Goal: Transaction & Acquisition: Purchase product/service

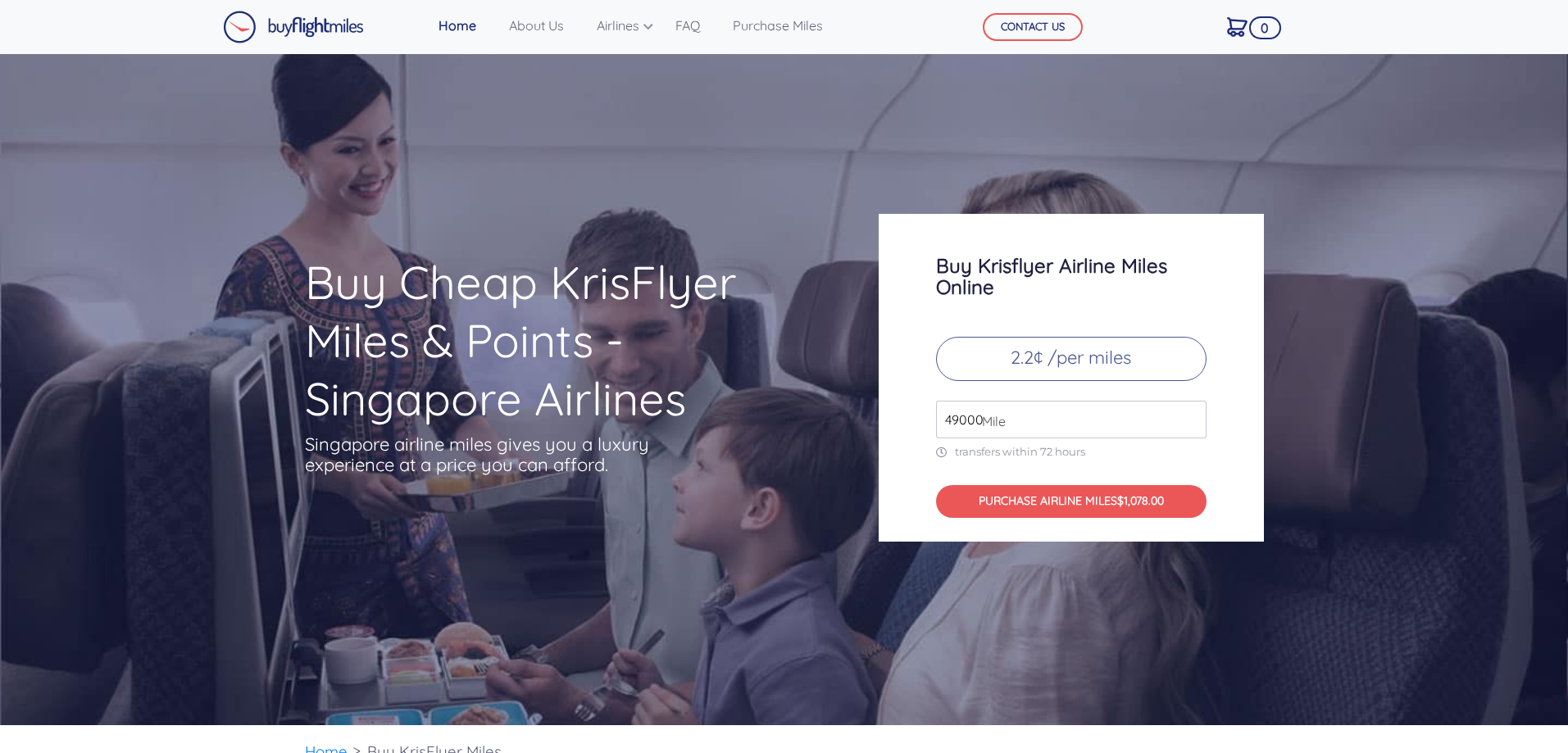
click at [1022, 421] on input "49000" at bounding box center [1070, 419] width 270 height 37
type input "4"
type input "12000"
click at [1052, 504] on button "PURCHASE AIRLINE MILES $264.00" at bounding box center [1070, 501] width 270 height 34
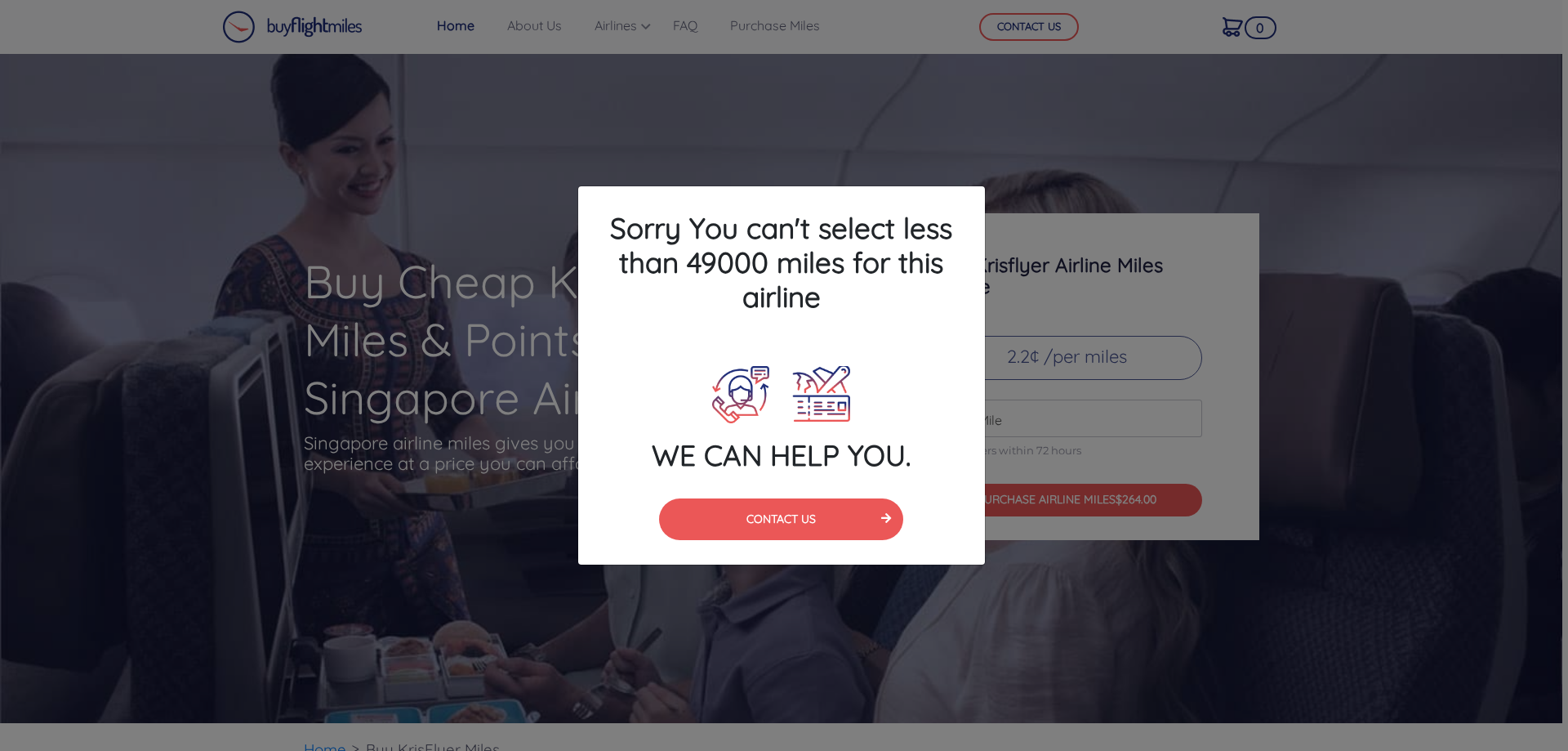
click at [1061, 137] on div "Sorry You can't select less than 49000 miles for this airline WE CAN HELP YOU. …" at bounding box center [784, 375] width 1568 height 751
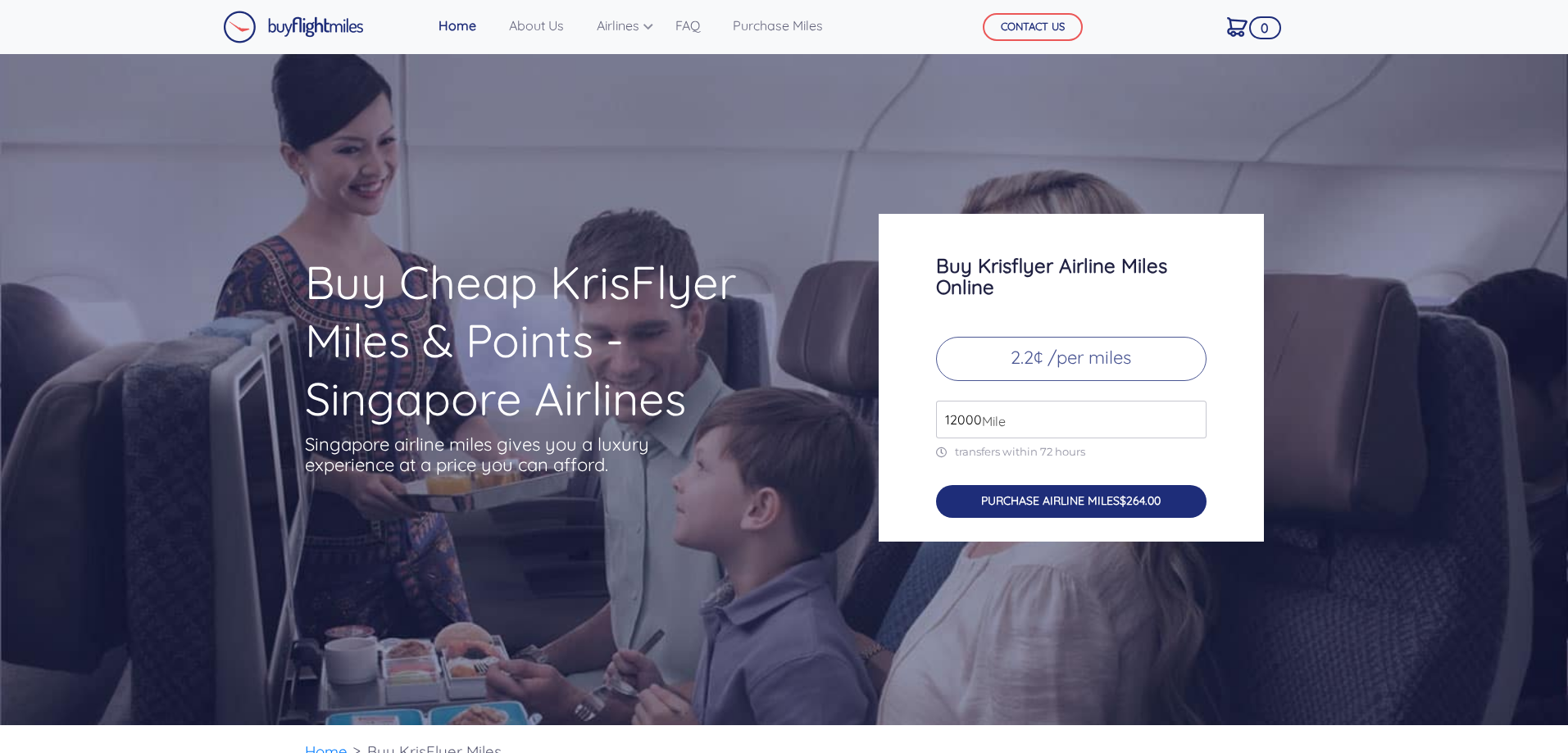
click at [1144, 499] on span "$264.00" at bounding box center [1140, 500] width 41 height 15
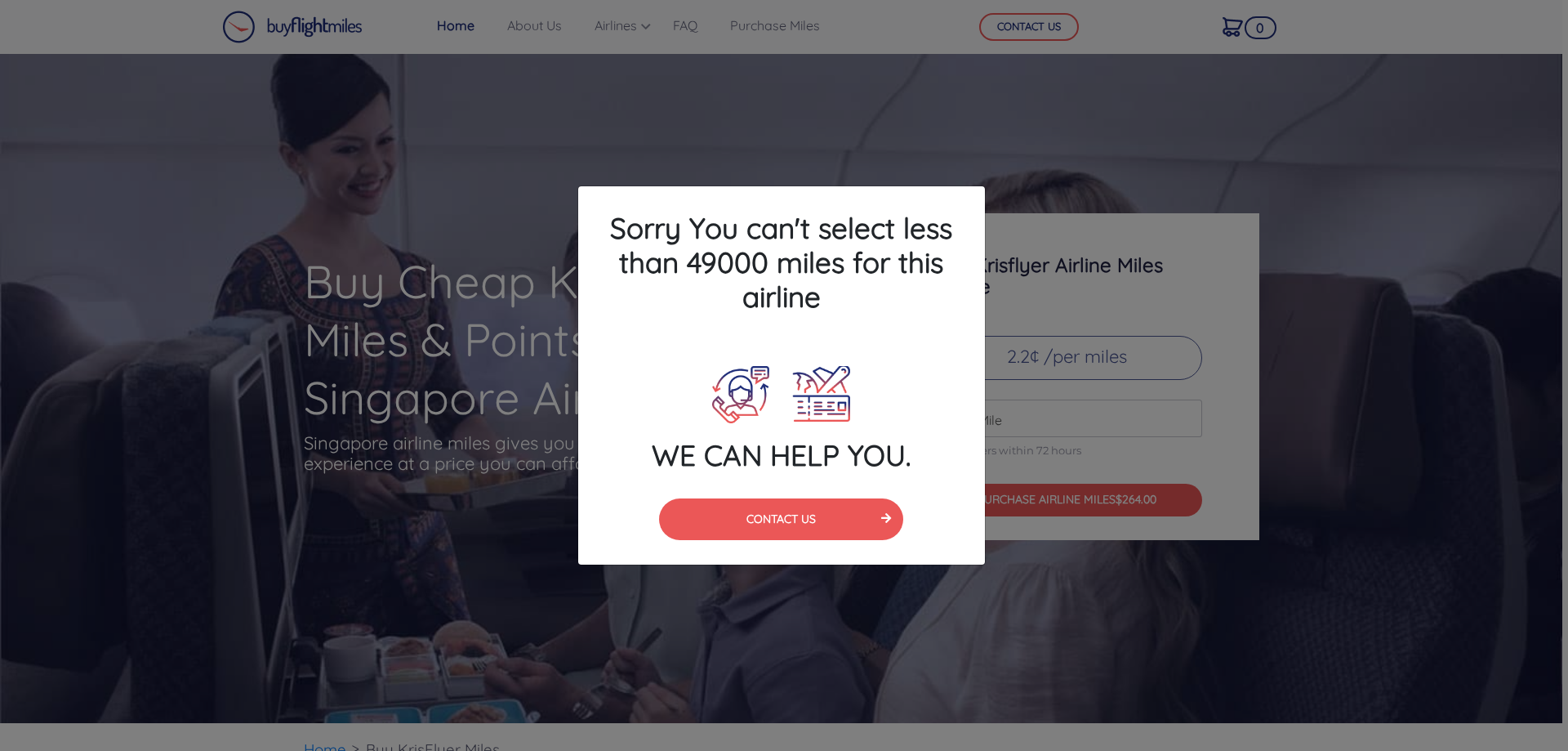
click at [1506, 384] on div "Sorry You can't select less than 49000 miles for this airline WE CAN HELP YOU. …" at bounding box center [784, 375] width 1568 height 751
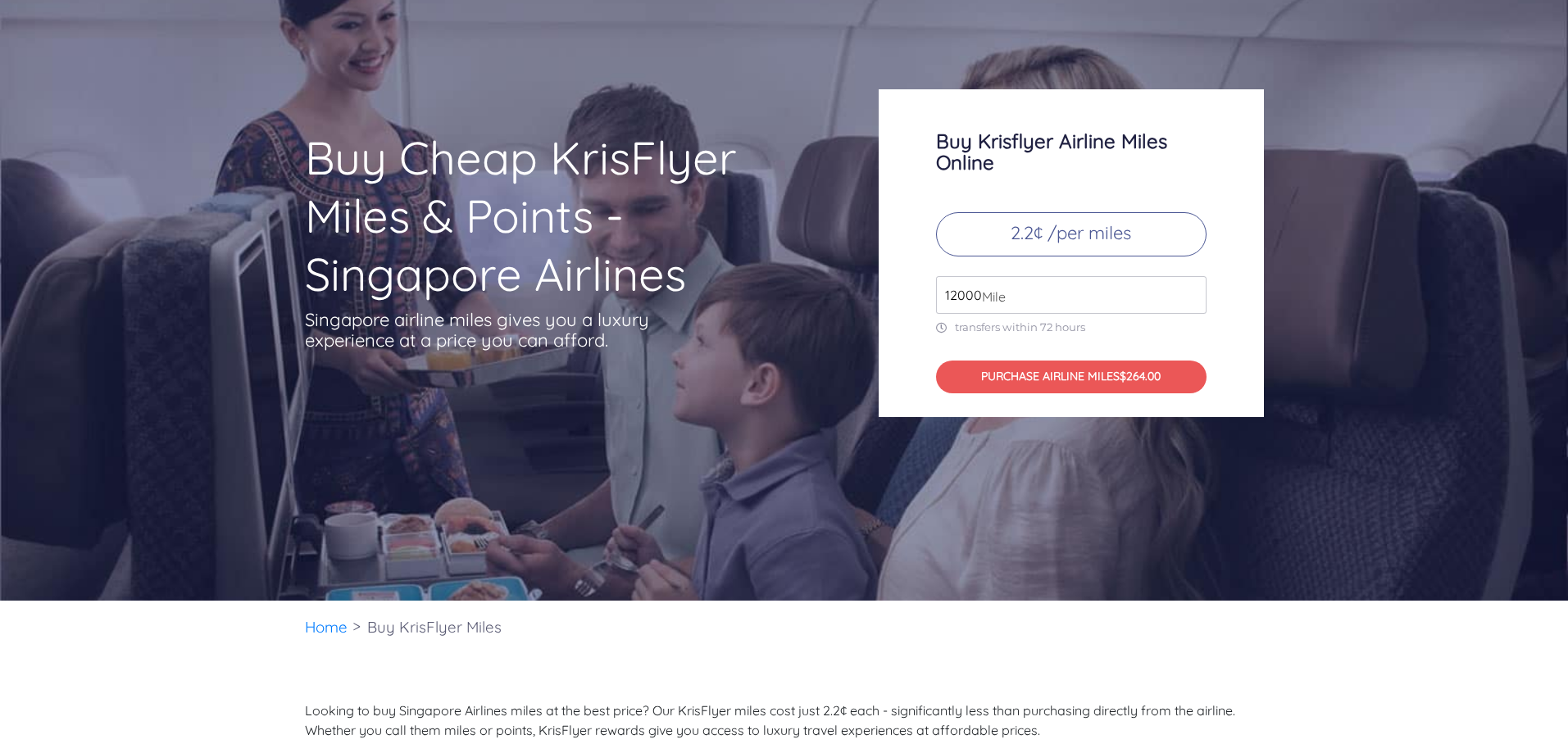
scroll to position [100, 0]
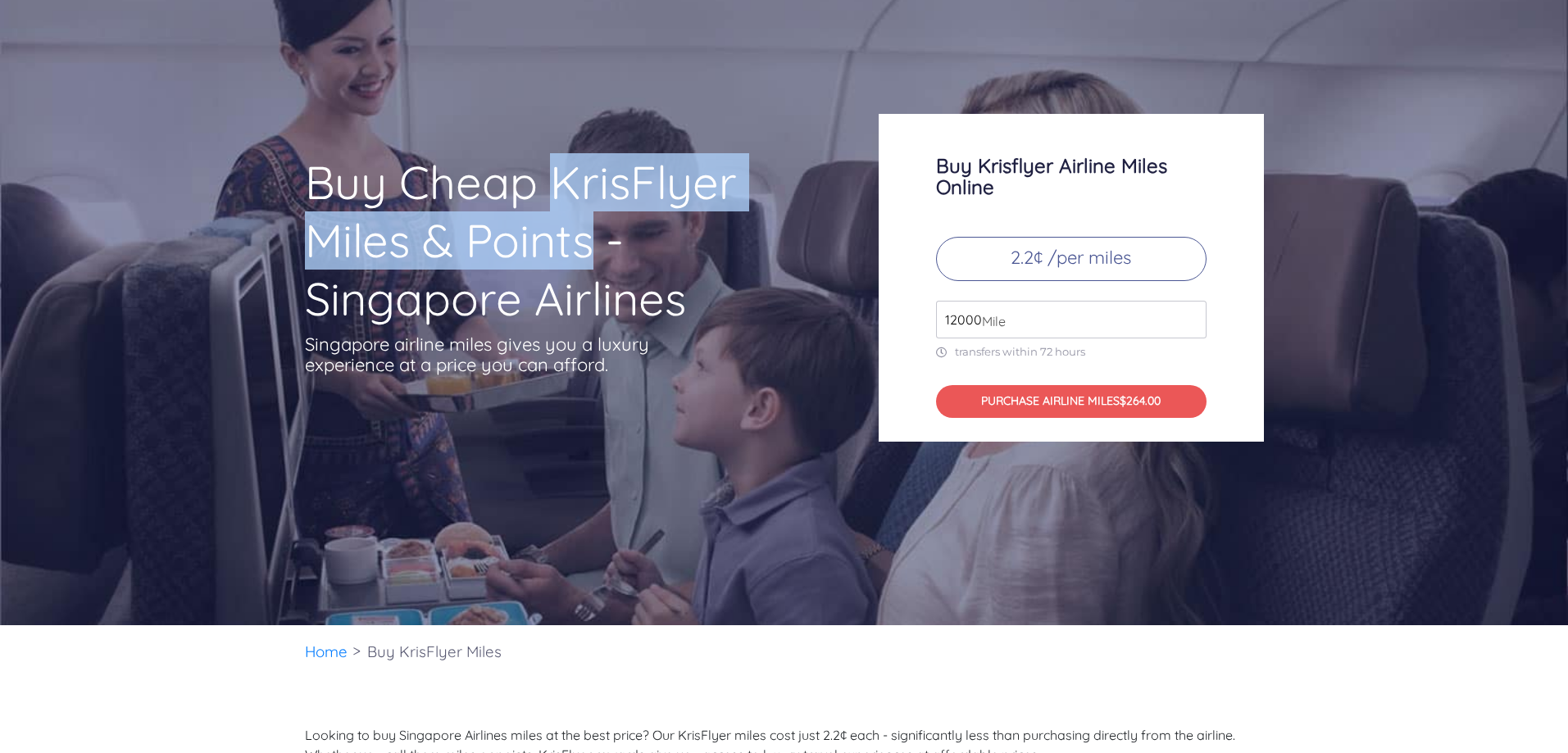
drag, startPoint x: 554, startPoint y: 175, endPoint x: 595, endPoint y: 243, distance: 79.4
click at [595, 243] on h1 "Buy Cheap KrisFlyer Miles & Points - Singapore Airlines" at bounding box center [559, 240] width 510 height 175
copy h1 "KrisFlyer Miles & Points"
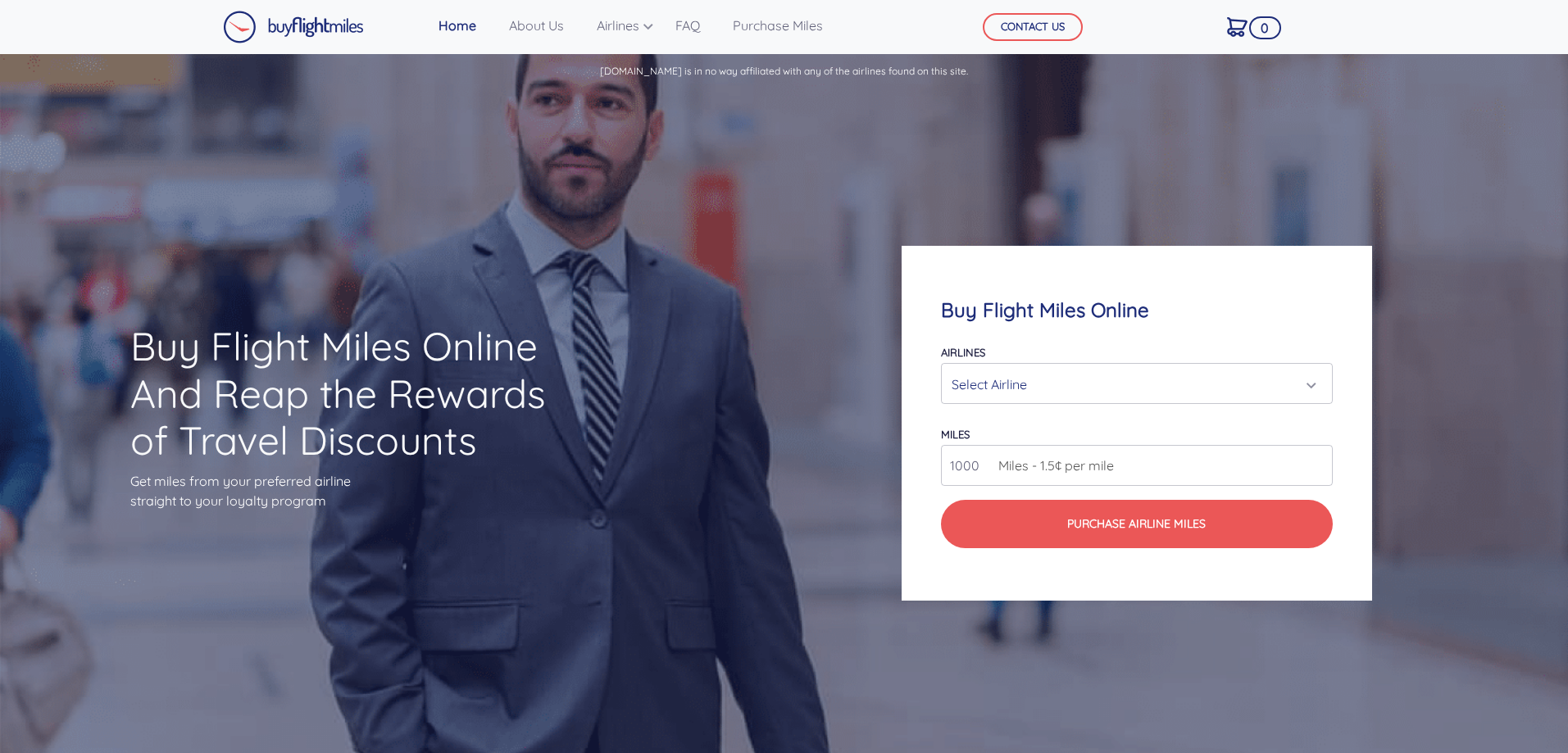
click at [1221, 465] on input "1000" at bounding box center [1136, 465] width 391 height 41
drag, startPoint x: 986, startPoint y: 460, endPoint x: 932, endPoint y: 463, distance: 54.1
click at [932, 463] on div "Buy Flight Miles Online Airlines Air Canada Aeroplan Air France/KLM Flying Blue…" at bounding box center [1136, 423] width 470 height 354
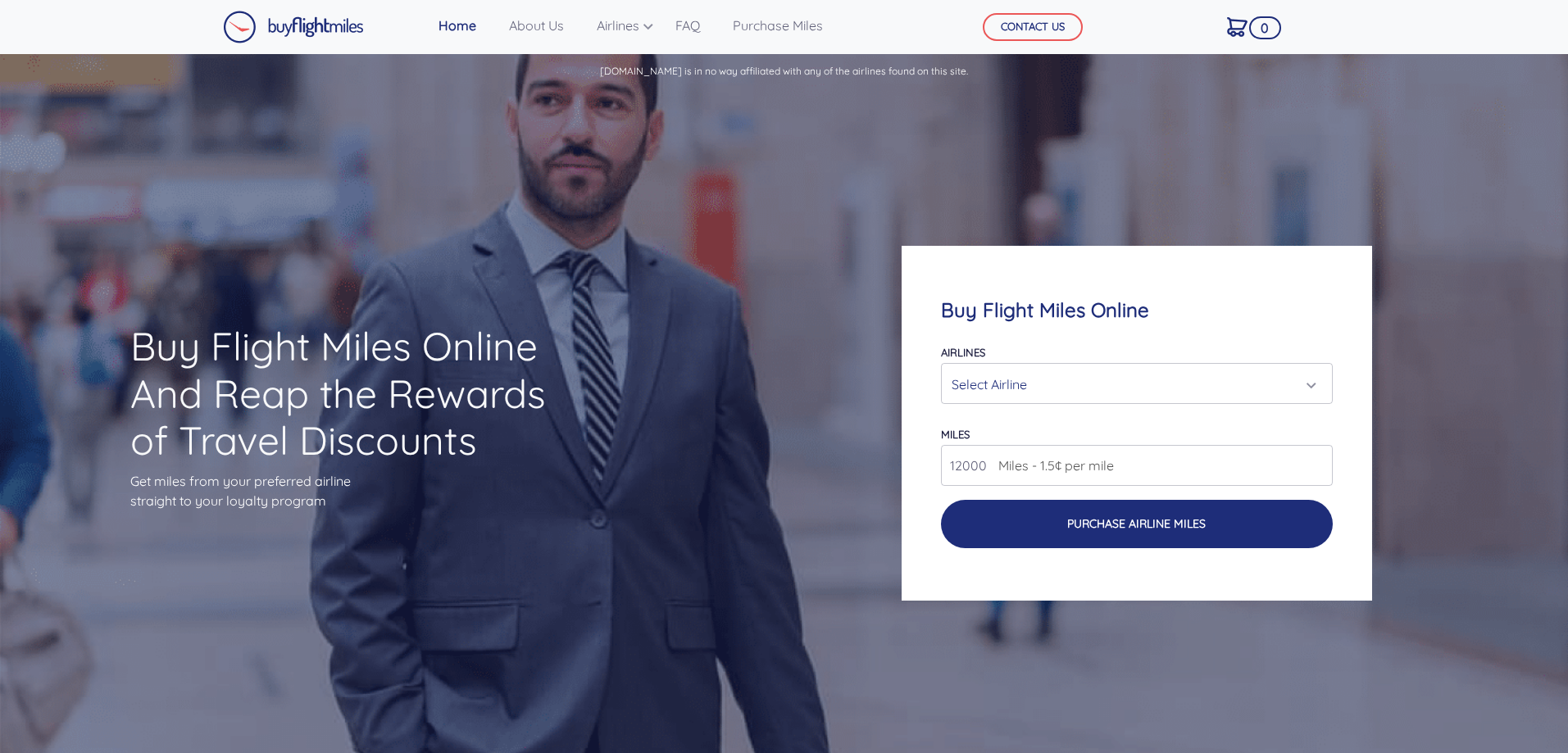
type input "12000"
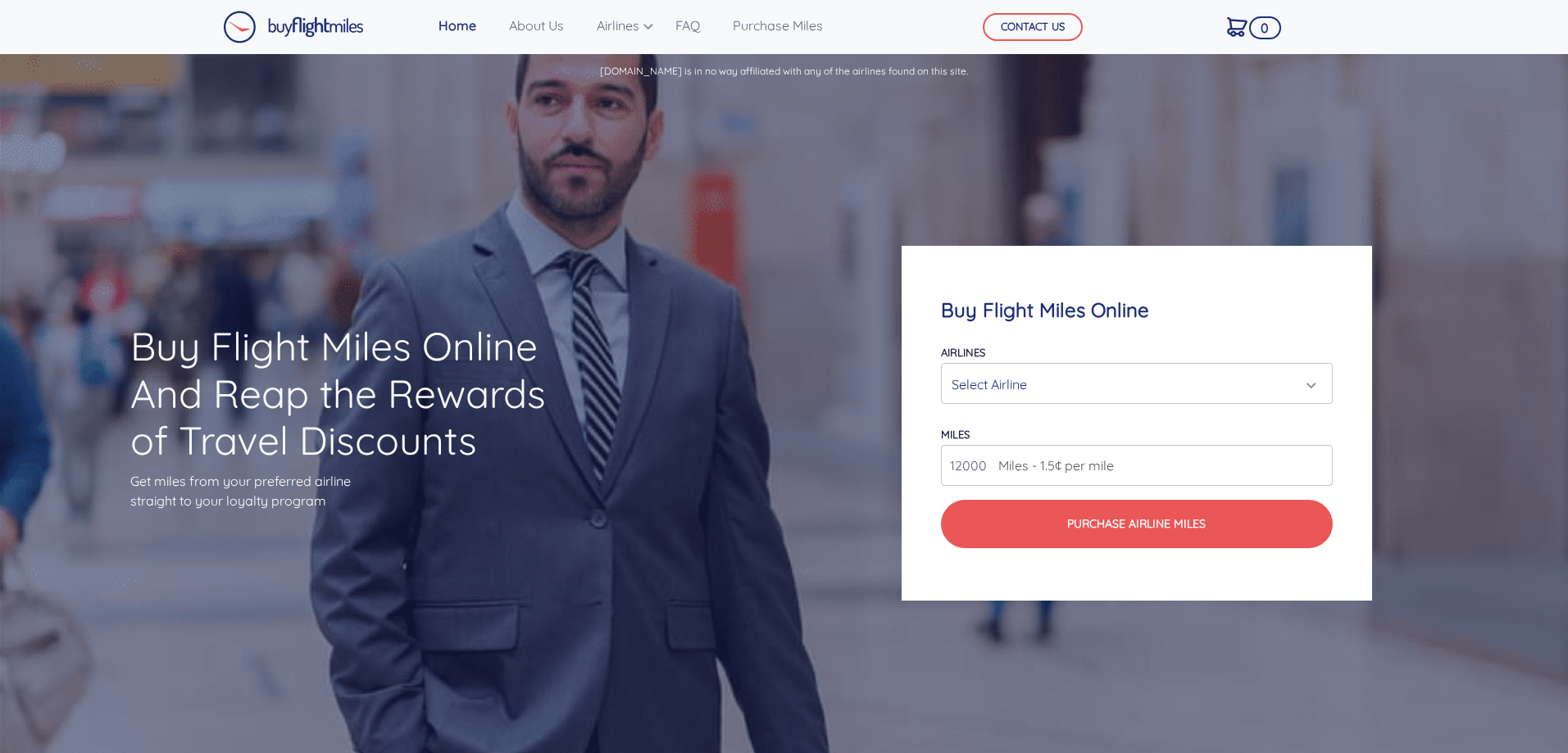
drag, startPoint x: 1159, startPoint y: 526, endPoint x: 1063, endPoint y: 374, distance: 179.8
click at [1069, 374] on form "Airlines Air Canada Aeroplan Air France/KLM Flying Blue Avianca LifeMiles Briti…" at bounding box center [1136, 445] width 391 height 208
click at [1061, 375] on div "Select Airline" at bounding box center [1131, 384] width 360 height 31
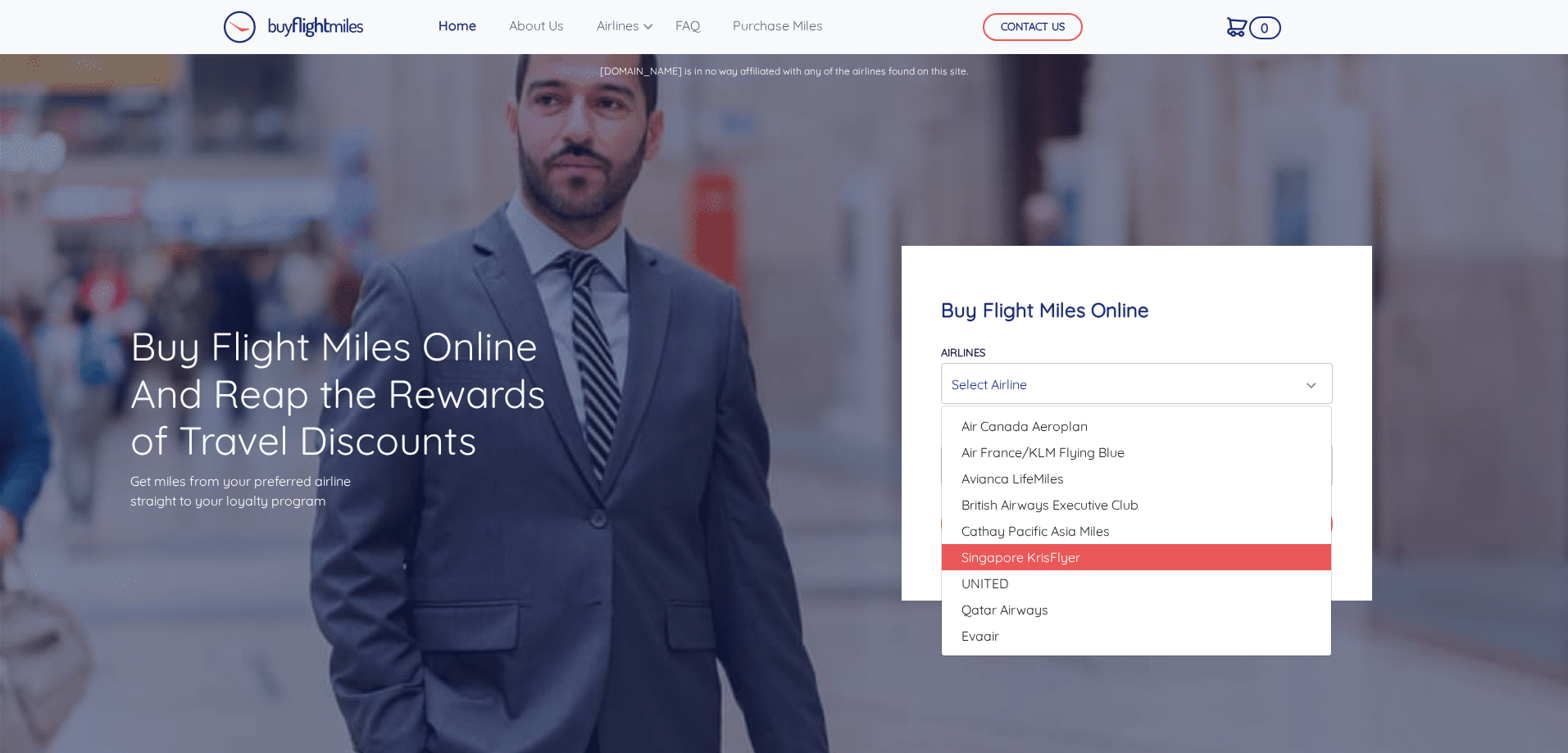
click at [1029, 558] on span "Singapore KrisFlyer" at bounding box center [1021, 557] width 119 height 20
select select "Singapore KrisFlyer"
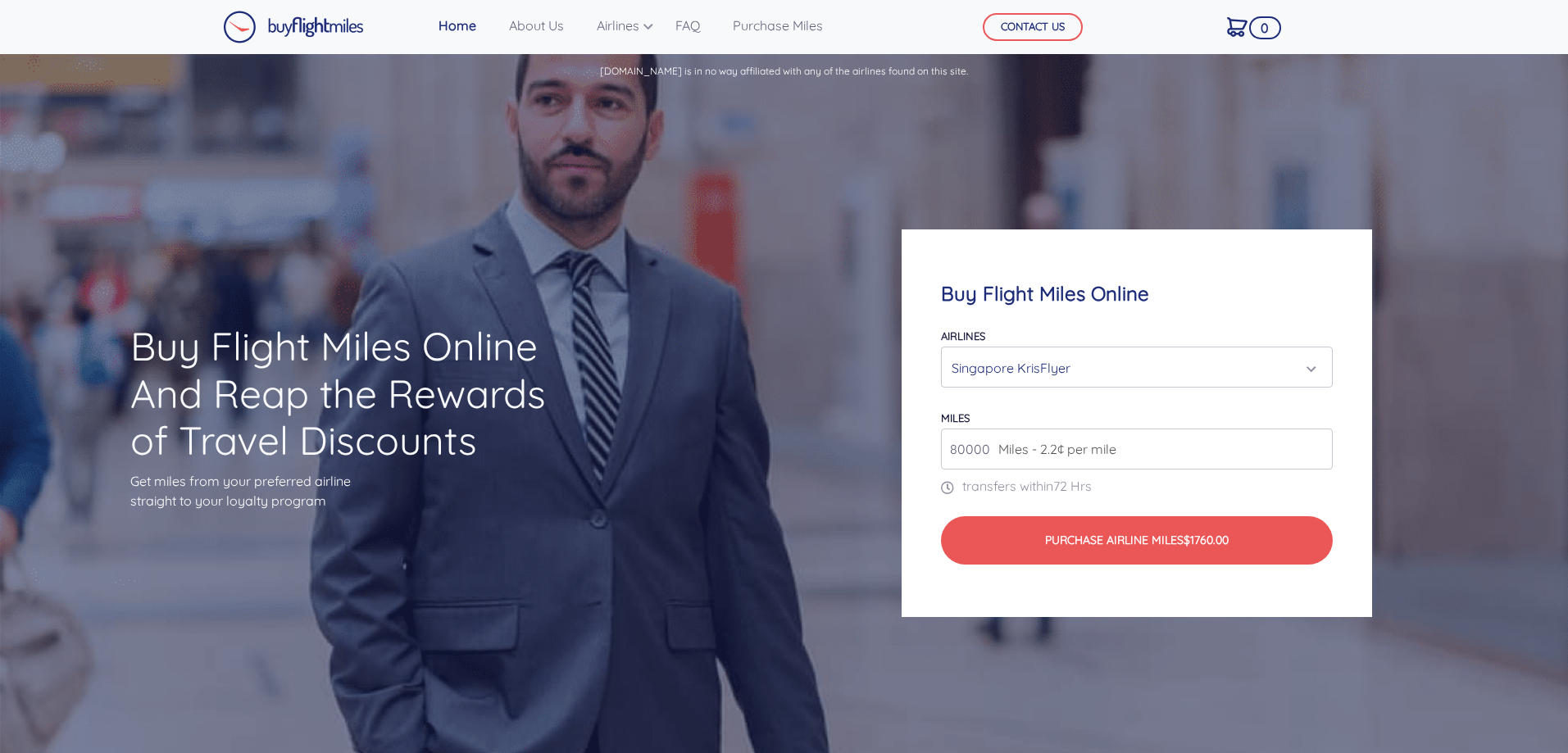
drag, startPoint x: 986, startPoint y: 450, endPoint x: 916, endPoint y: 441, distance: 70.6
click at [916, 441] on div "Buy Flight Miles Online Airlines Air Canada Aeroplan Air France/KLM Flying Blue…" at bounding box center [1136, 423] width 470 height 387
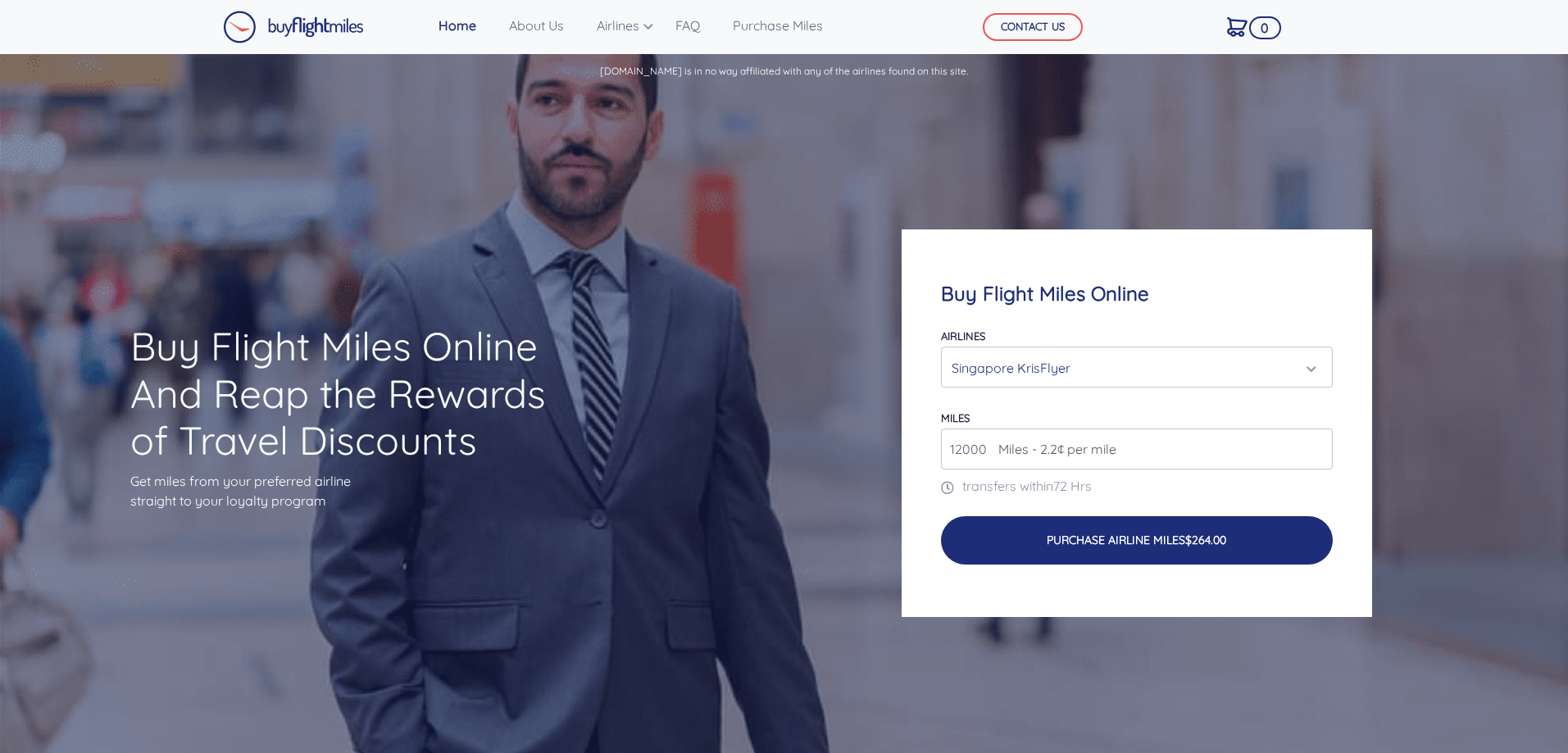
type input "12000"
click at [1031, 536] on button "Purchase Airline Miles $264.00" at bounding box center [1136, 540] width 391 height 49
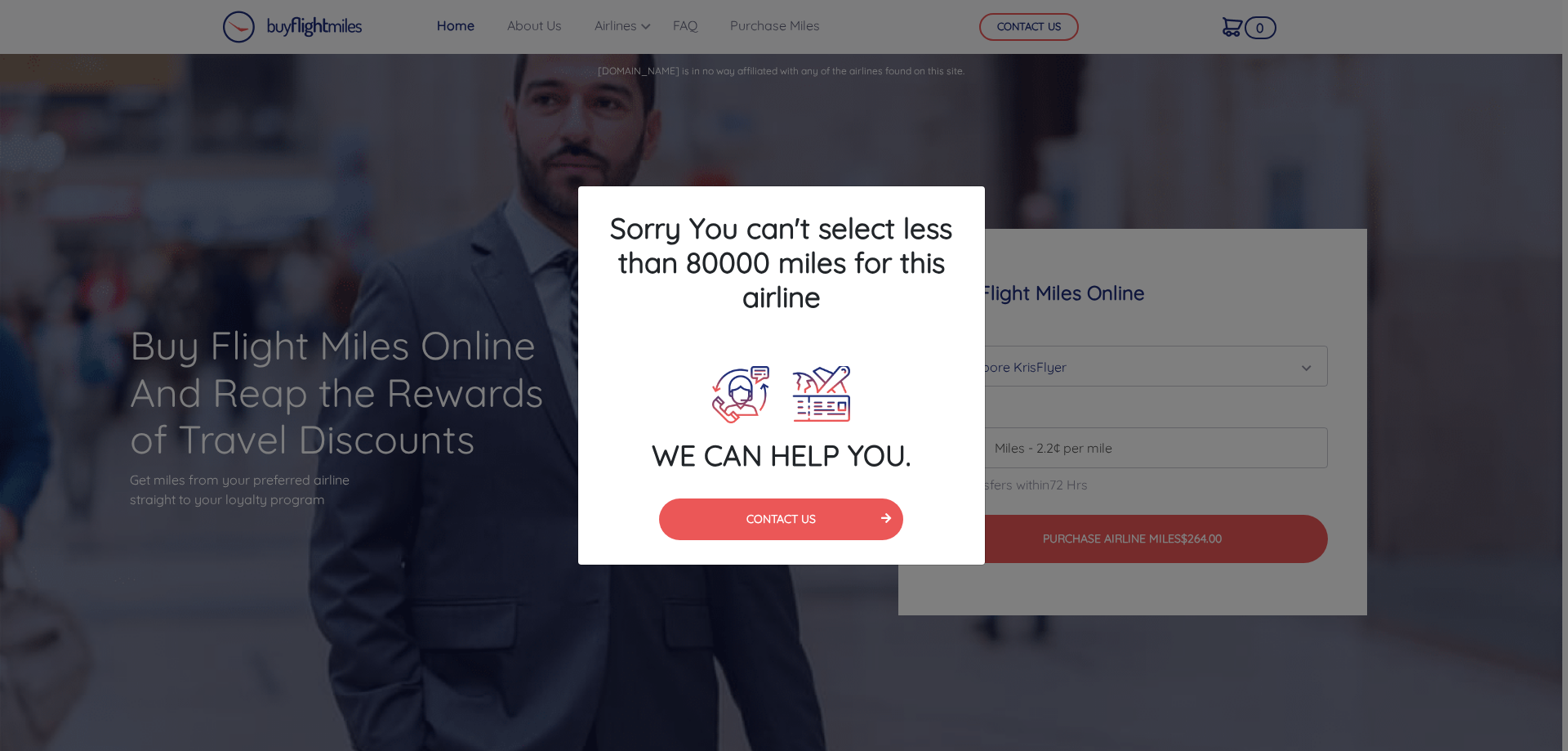
click at [1092, 172] on div "Sorry You can't select less than 80000 miles for this airline WE CAN HELP YOU. …" at bounding box center [784, 375] width 1568 height 751
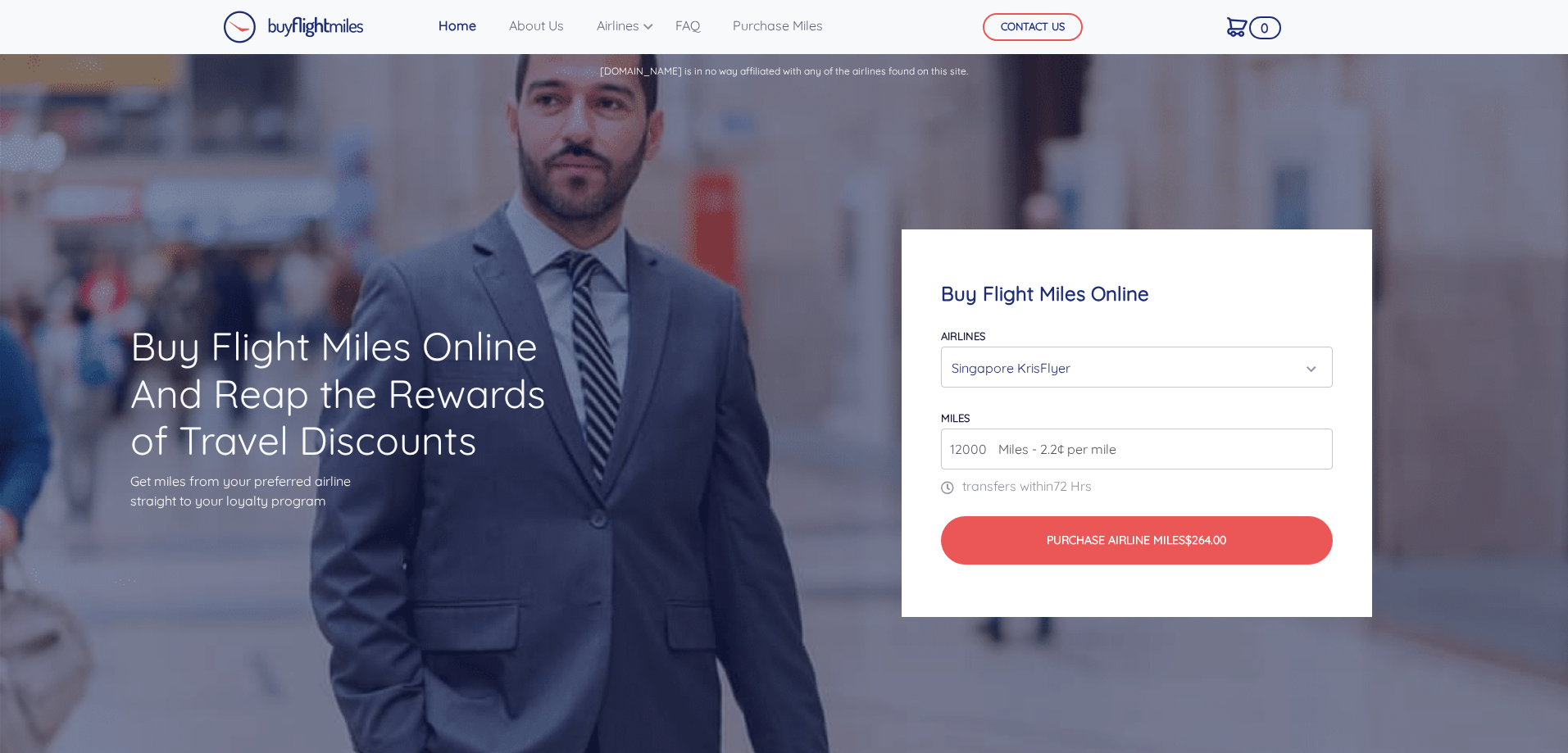
click at [1161, 362] on div "Singapore KrisFlyer" at bounding box center [1131, 368] width 360 height 31
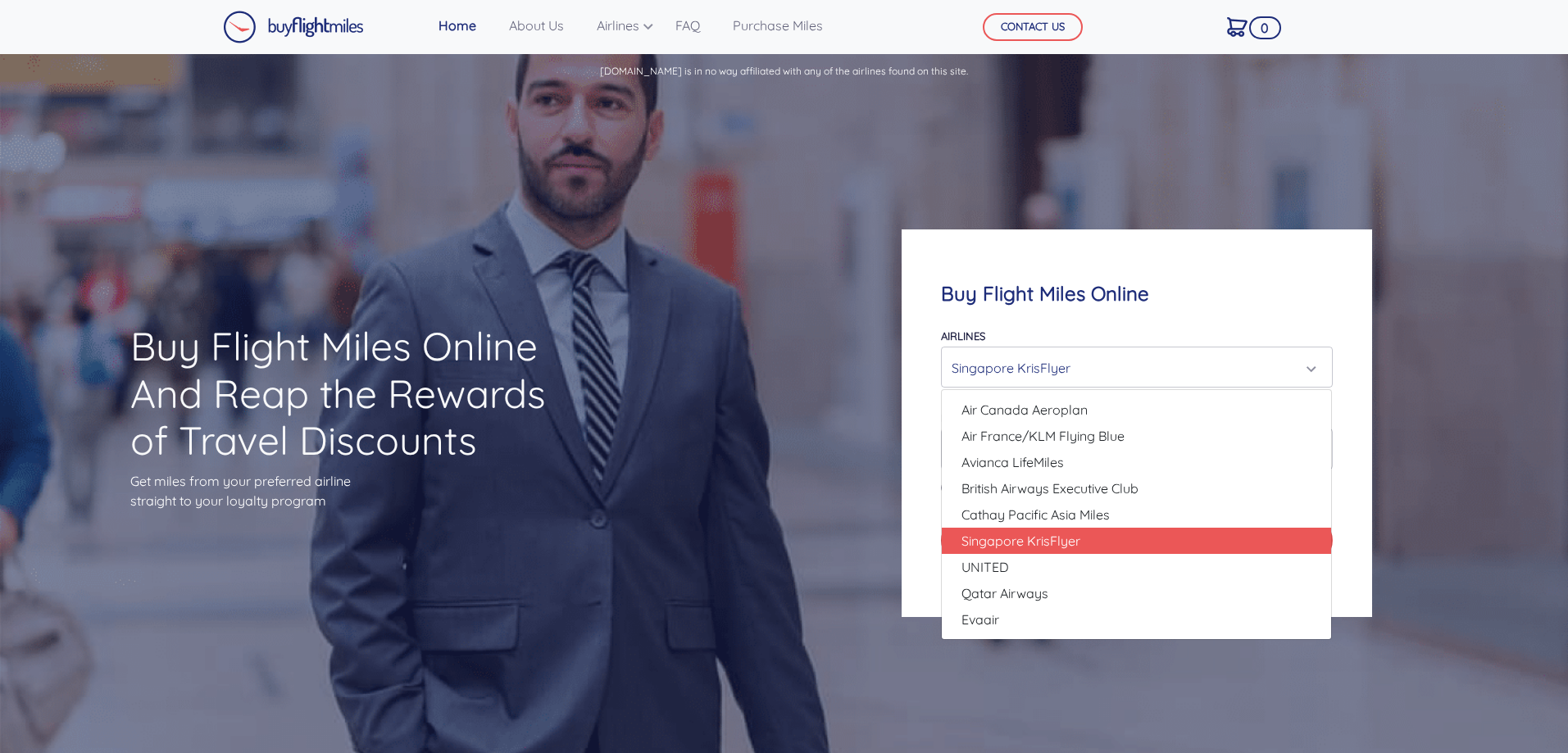
click at [1421, 241] on div "Buy Flight Miles Online Airlines Air Canada Aeroplan Air France/KLM Flying Blue…" at bounding box center [1136, 423] width 627 height 545
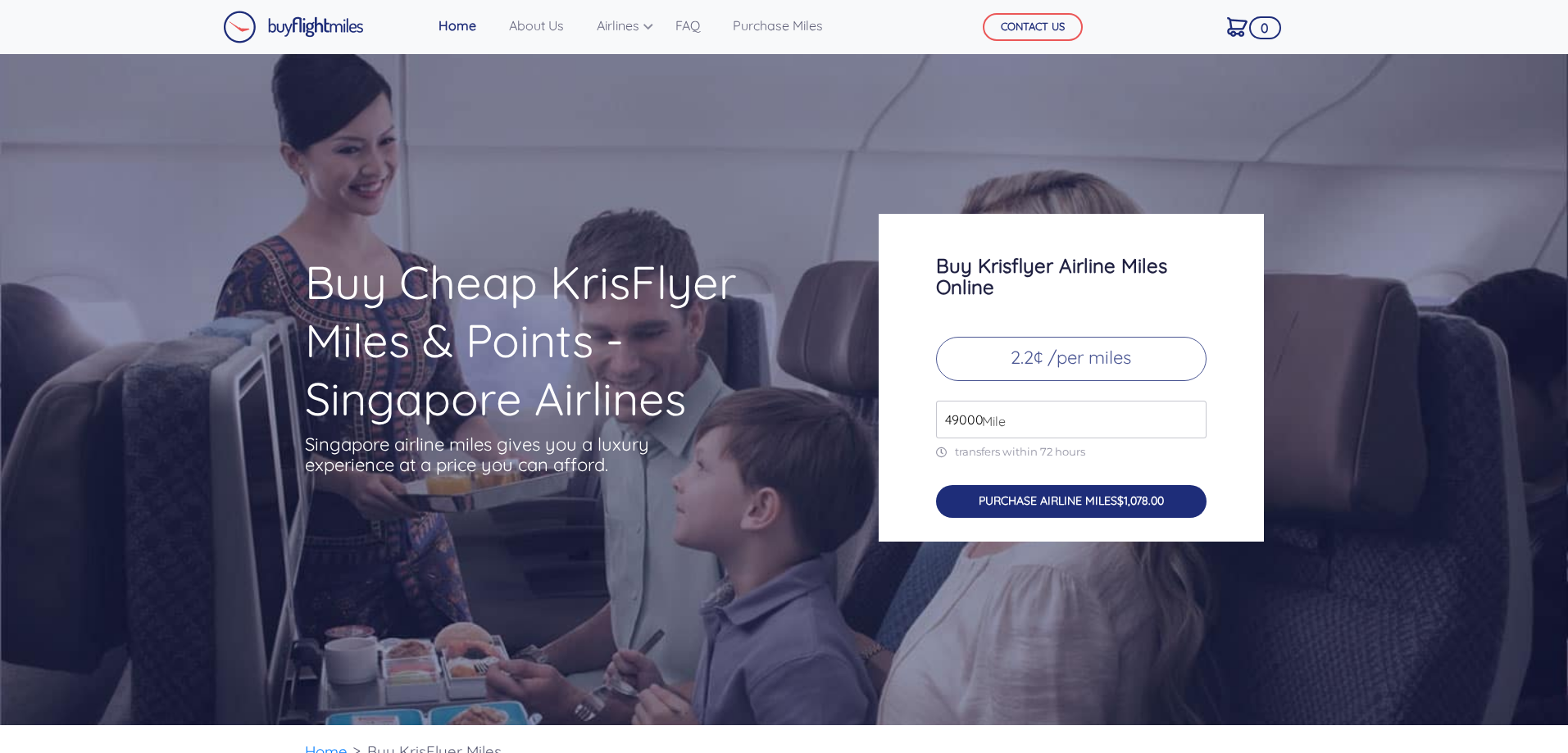
click at [996, 500] on button "PURCHASE AIRLINE MILES $1,078.00" at bounding box center [1070, 501] width 270 height 34
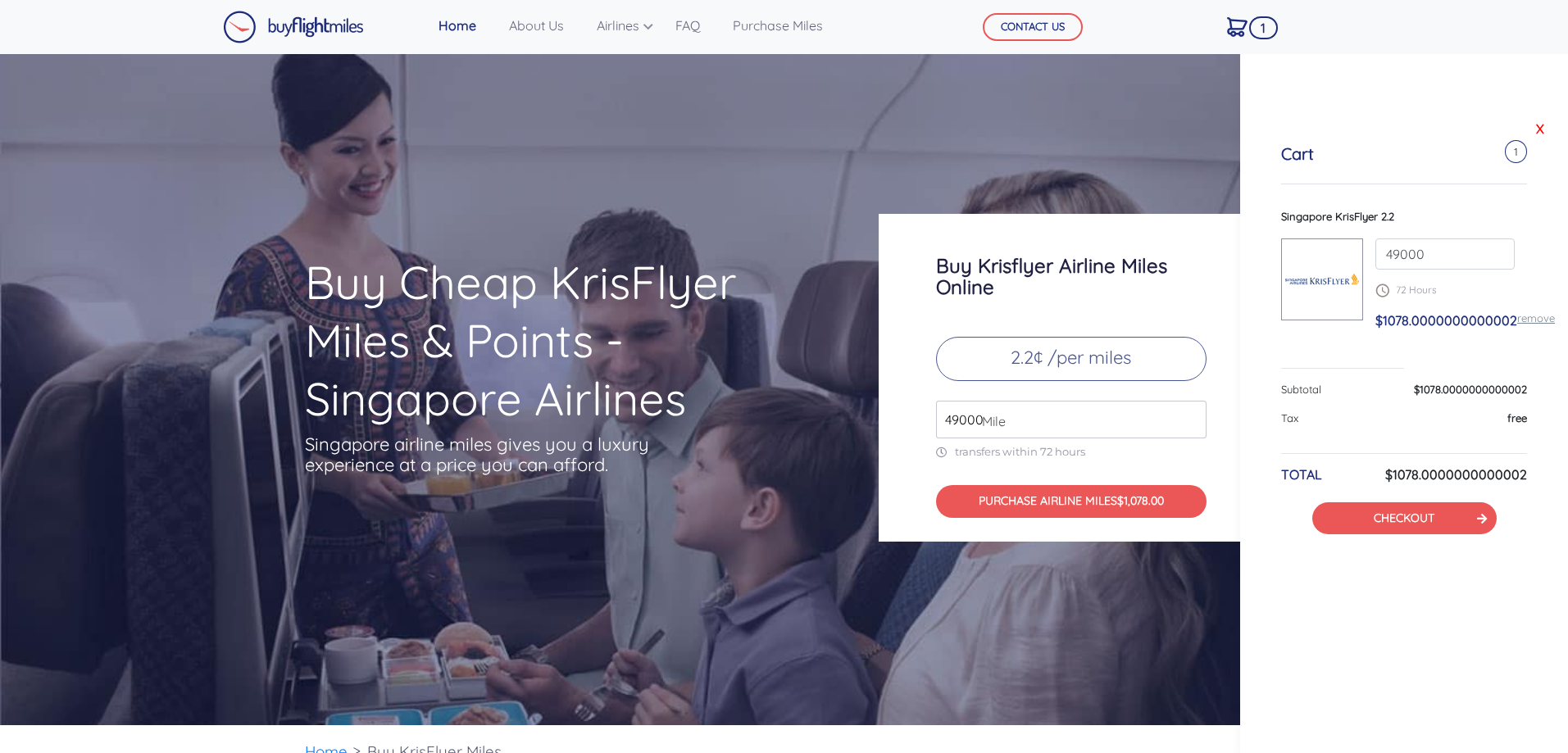
click at [1538, 123] on link "X" at bounding box center [1539, 129] width 17 height 24
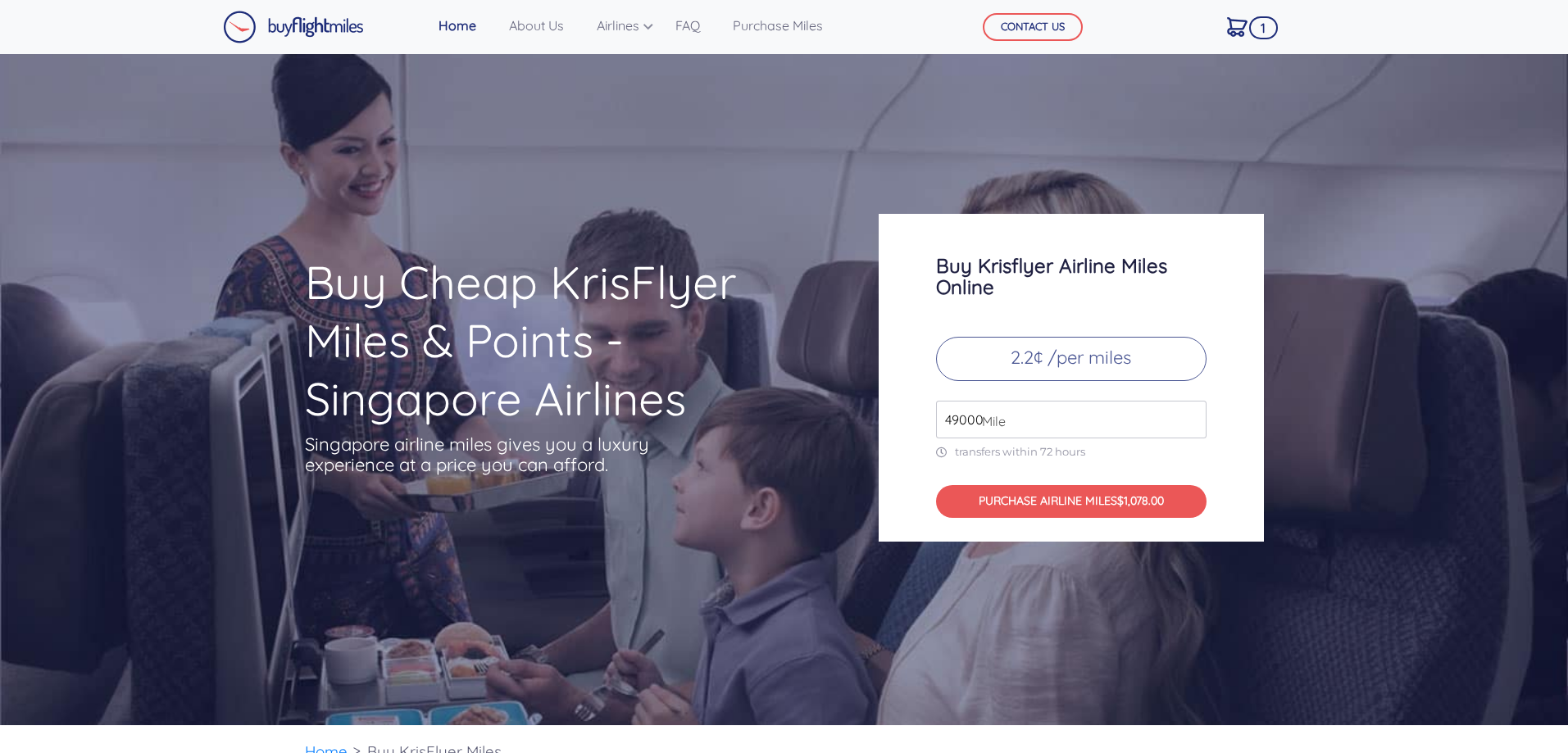
click at [340, 21] on img at bounding box center [294, 27] width 141 height 33
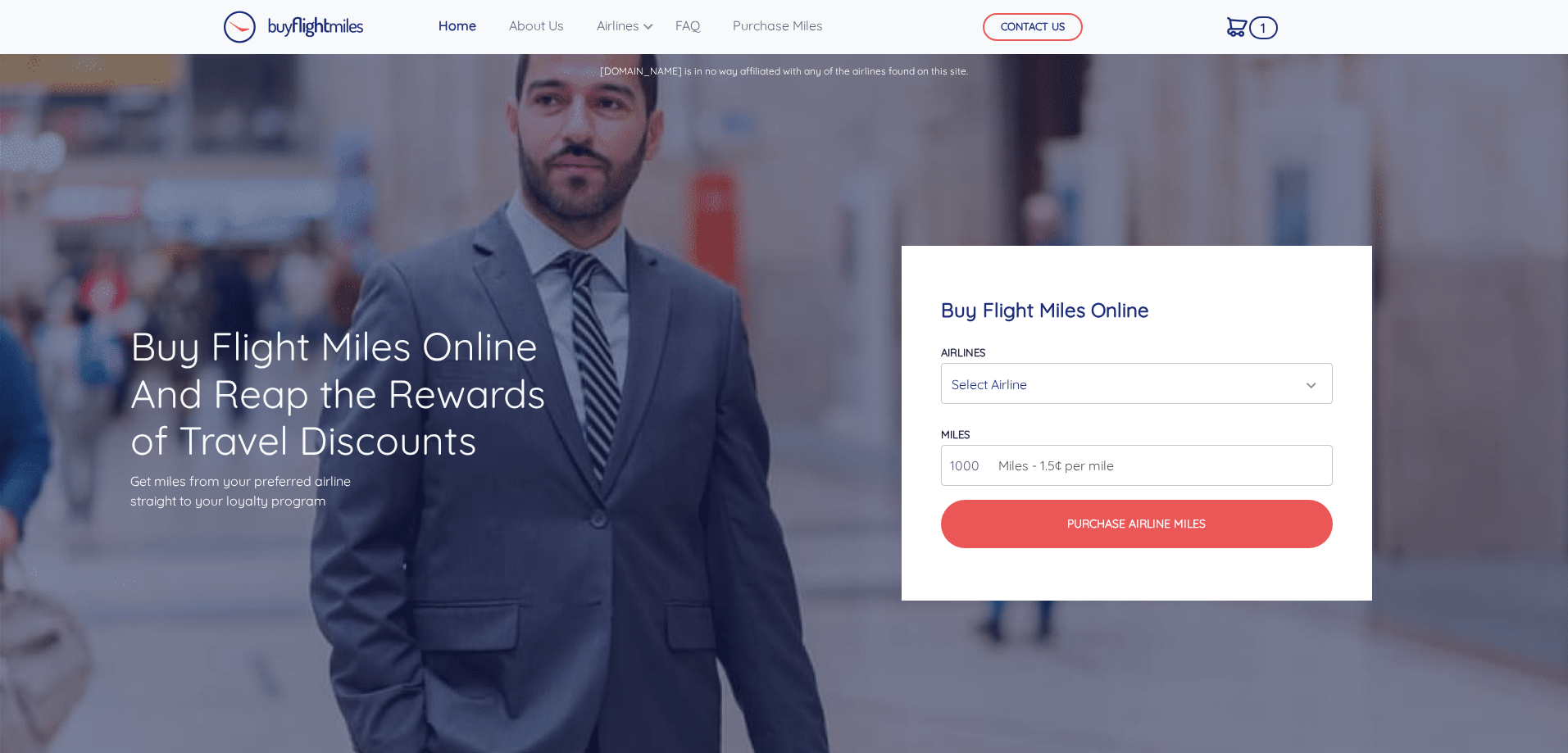
click at [1033, 388] on div "Select Airline" at bounding box center [1131, 384] width 360 height 31
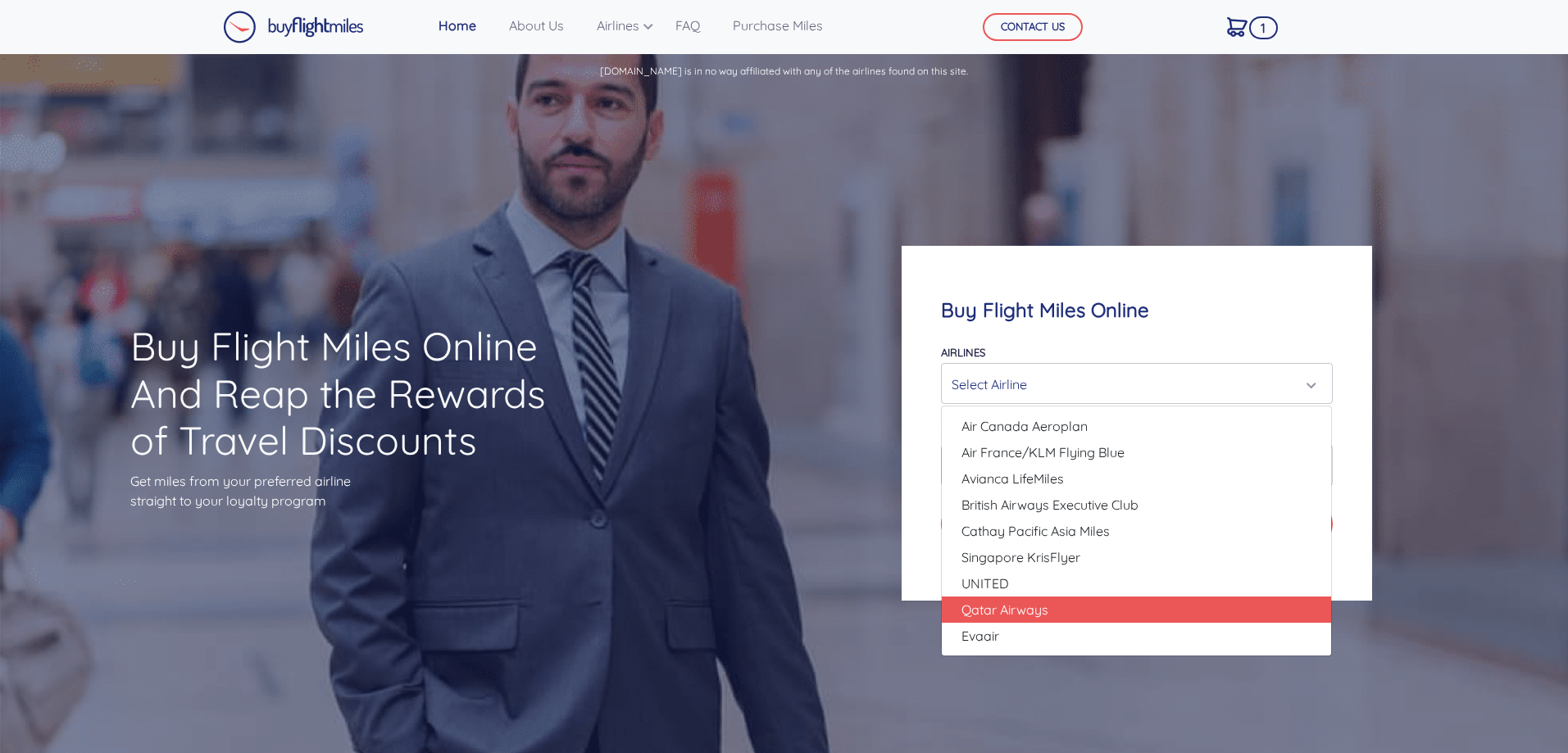
click at [1050, 609] on link "Qatar Airways" at bounding box center [1136, 610] width 389 height 26
select select "Qatar Airways"
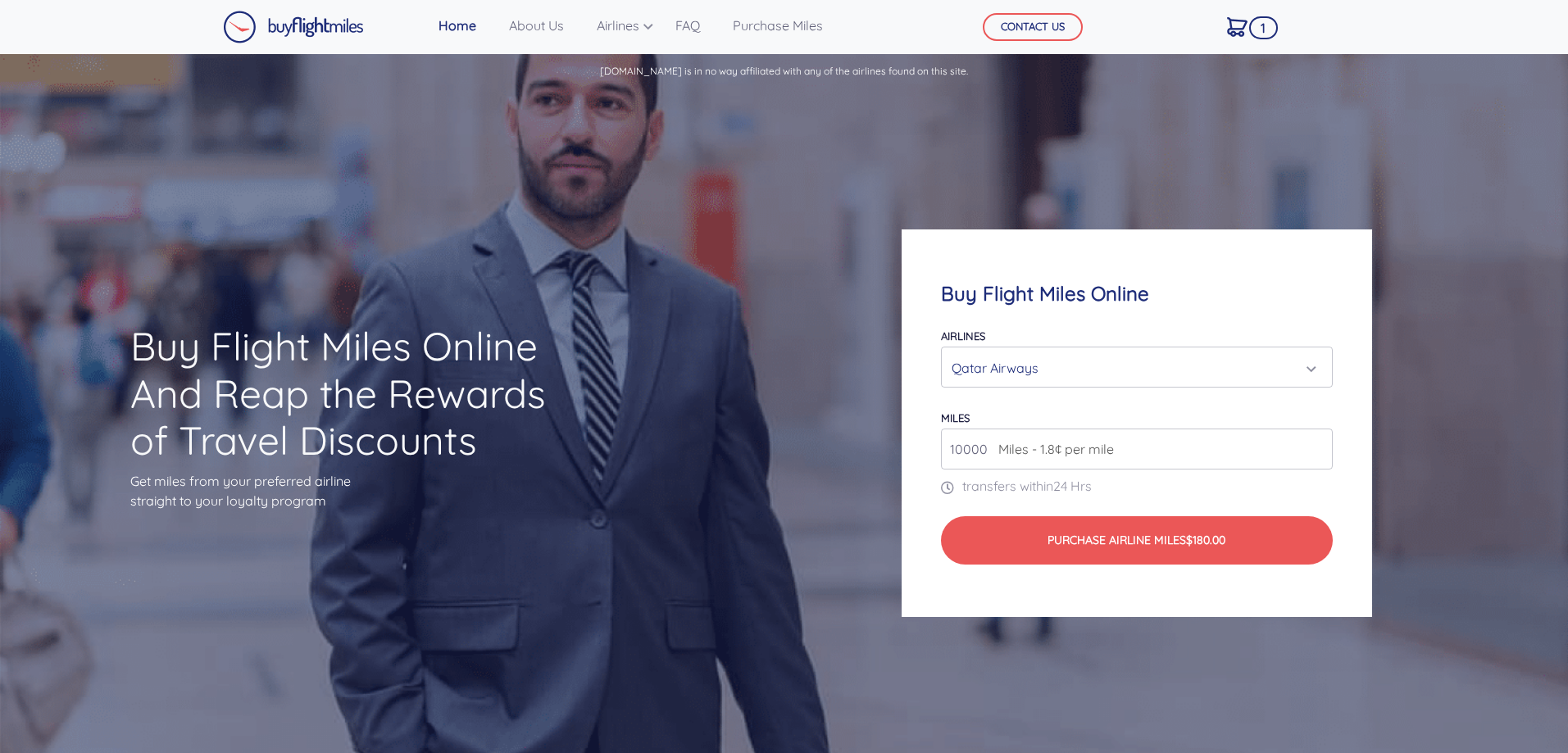
drag, startPoint x: 987, startPoint y: 447, endPoint x: 913, endPoint y: 445, distance: 74.0
click at [913, 445] on div "Buy Flight Miles Online Airlines Air Canada Aeroplan Air France/KLM Flying Blue…" at bounding box center [1136, 423] width 470 height 387
type input "9000"
